Goal: Navigation & Orientation: Understand site structure

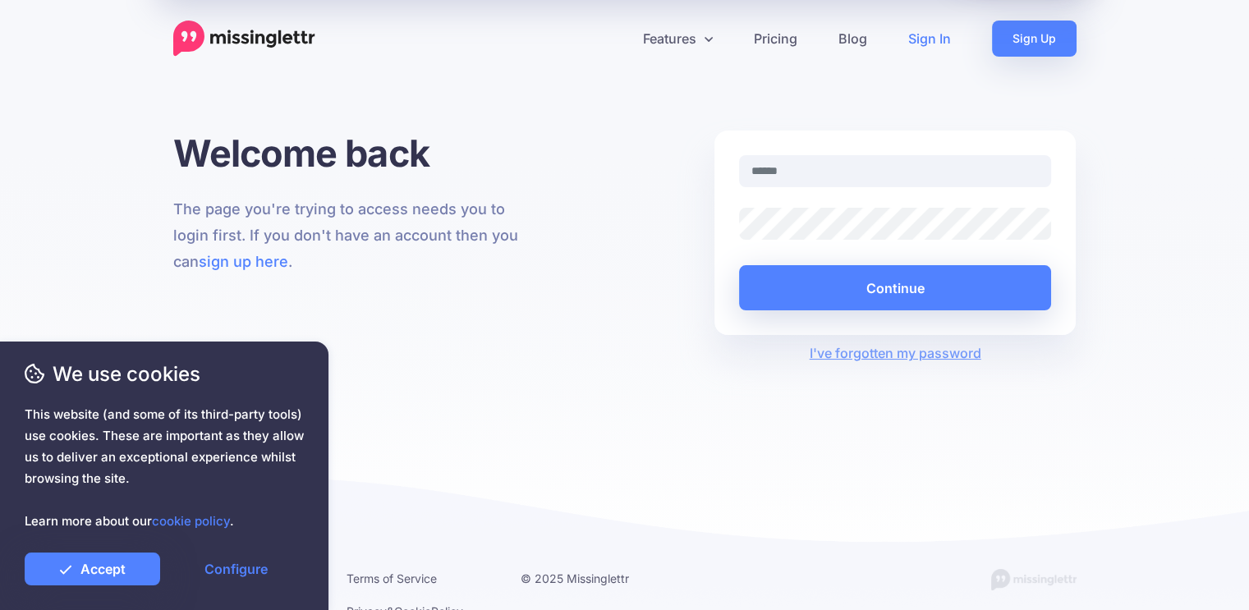
click at [396, 366] on div "Welcome back The page you're trying to access needs you to login first. If you …" at bounding box center [624, 350] width 1249 height 438
click at [258, 45] on img at bounding box center [244, 39] width 142 height 36
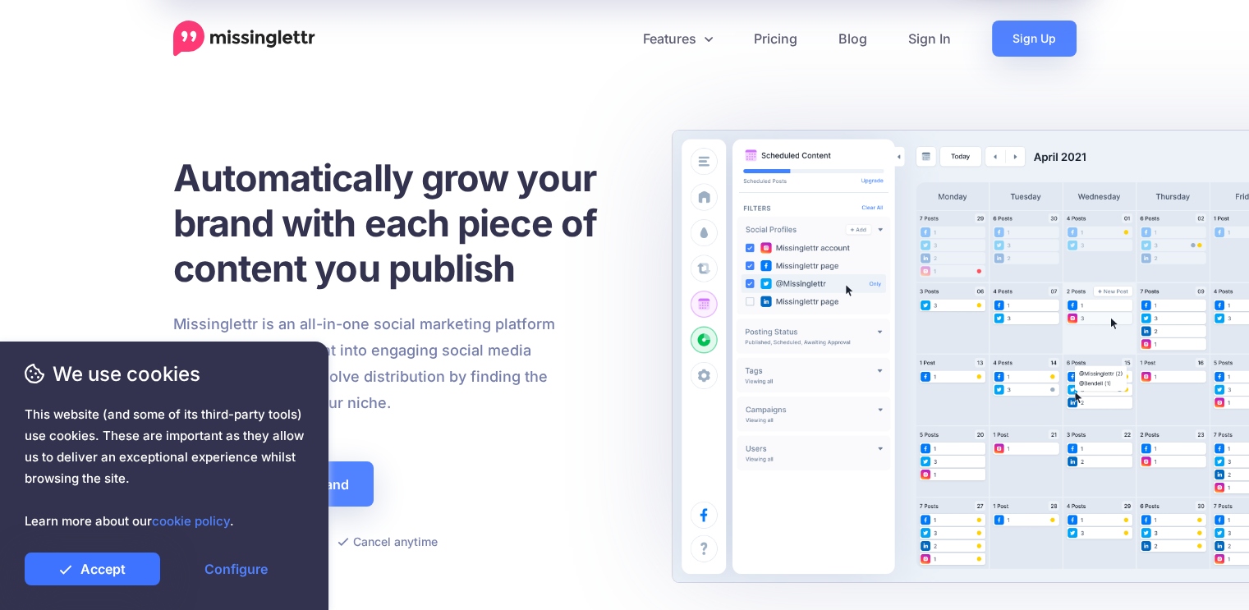
click at [140, 566] on link "Accept" at bounding box center [93, 569] width 136 height 33
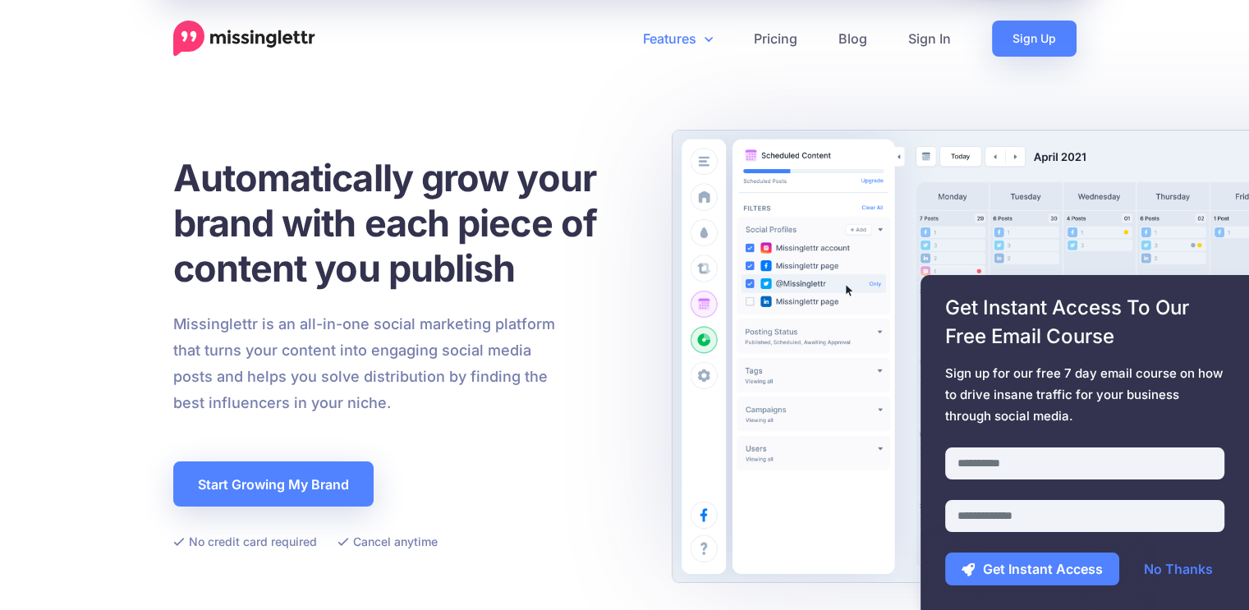
click at [657, 37] on link "Features" at bounding box center [678, 39] width 111 height 36
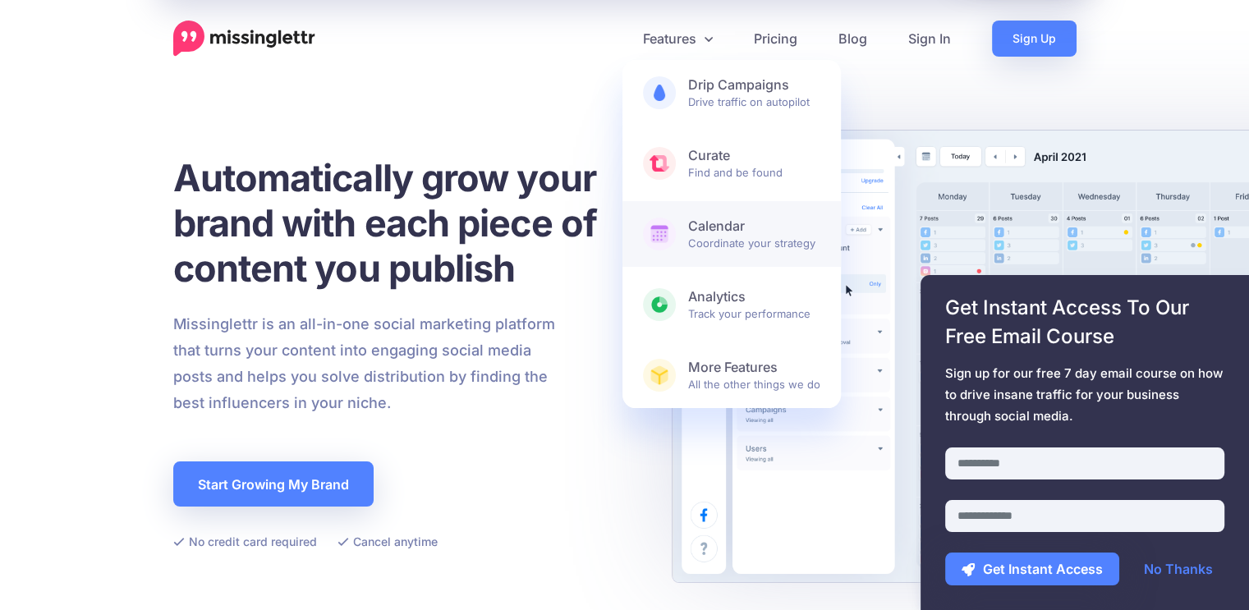
click at [752, 241] on span "Calendar Coordinate your strategy" at bounding box center [754, 234] width 132 height 33
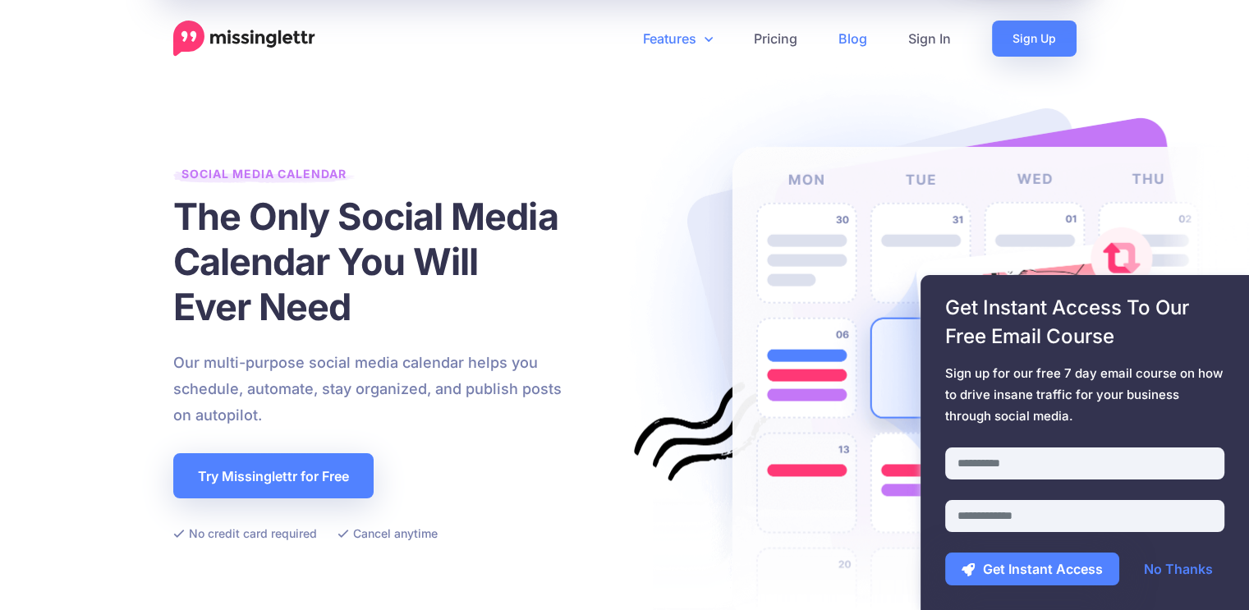
click at [844, 39] on link "Blog" at bounding box center [853, 39] width 70 height 36
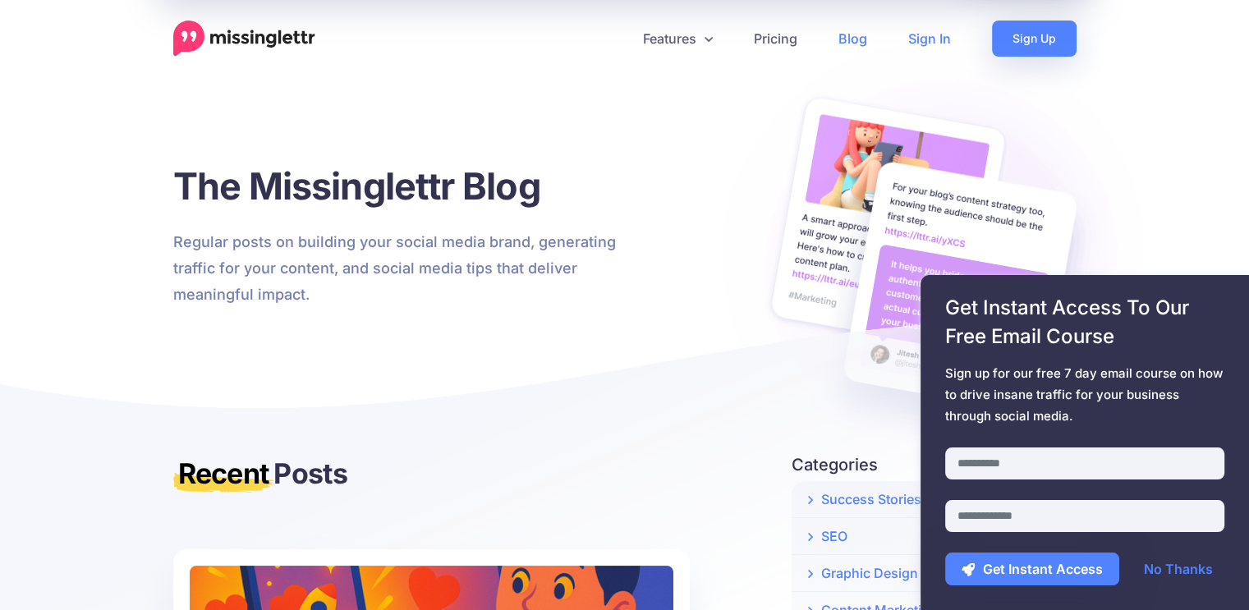
click at [933, 37] on link "Sign In" at bounding box center [930, 39] width 84 height 36
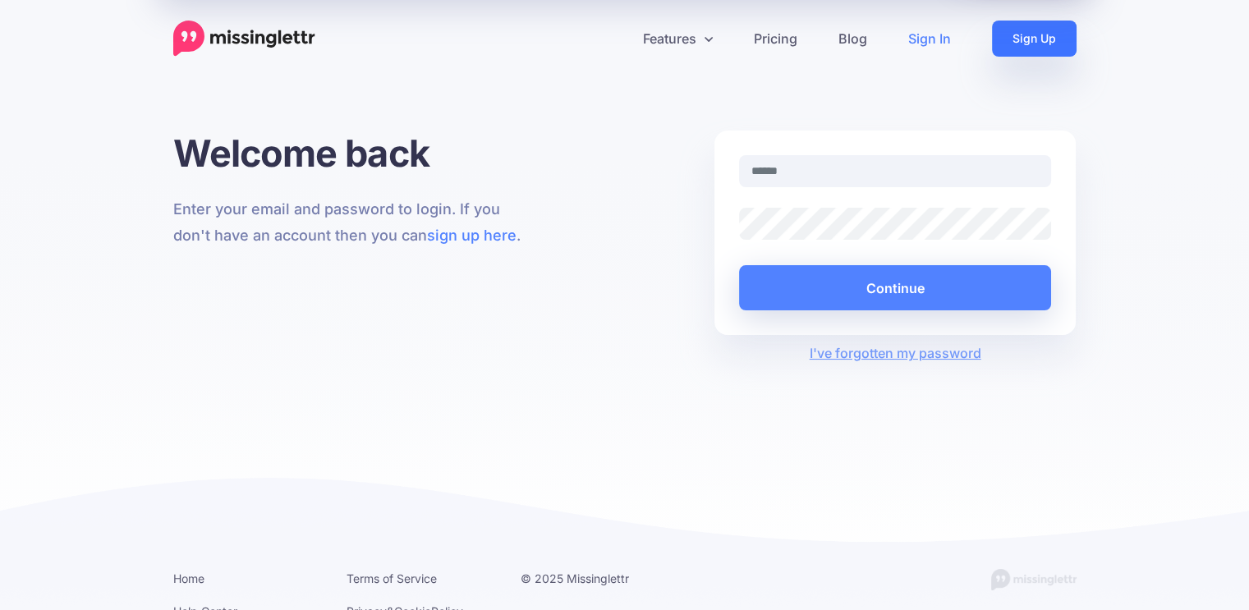
click at [1032, 34] on link "Sign Up" at bounding box center [1034, 39] width 85 height 36
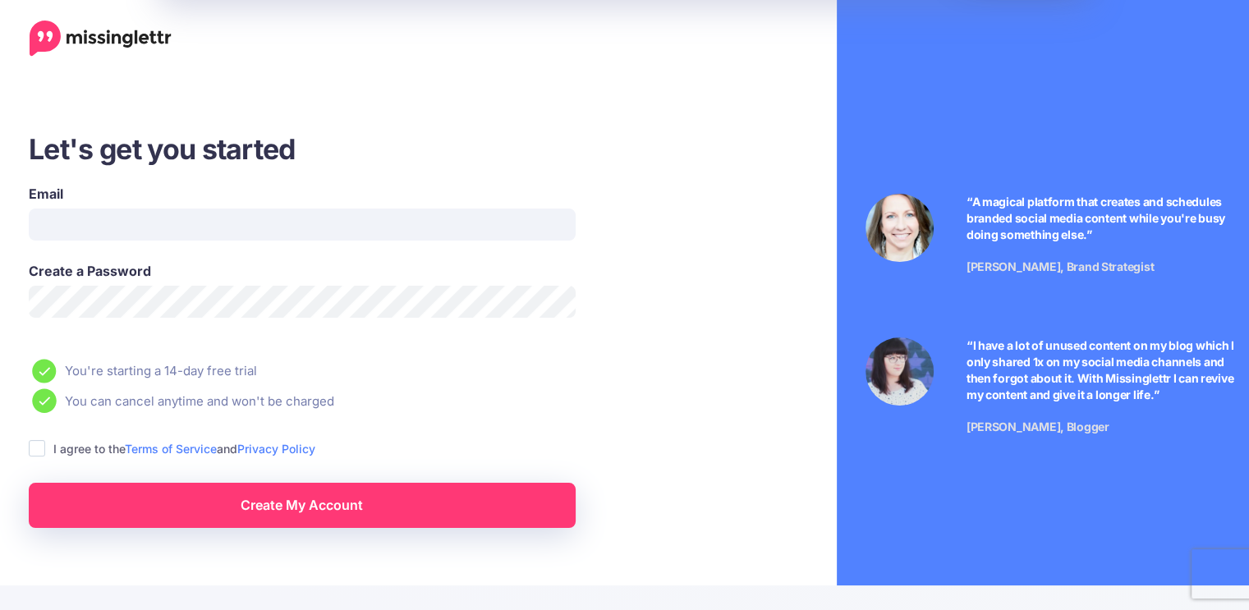
click at [70, 34] on img at bounding box center [101, 39] width 142 height 36
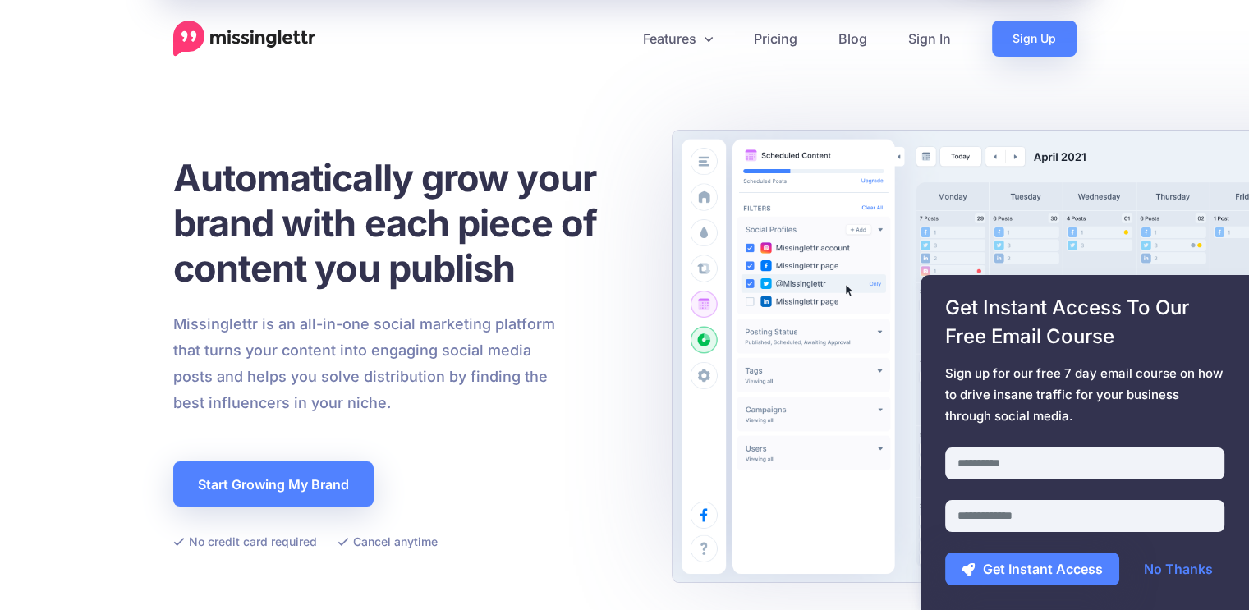
click at [238, 510] on div "Automatically grow your brand with each piece of content you publish Missinglet…" at bounding box center [405, 353] width 464 height 397
click at [239, 510] on div "Automatically grow your brand with each piece of content you publish Missinglet…" at bounding box center [405, 353] width 464 height 397
